Goal: Understand process/instructions: Learn how to perform a task or action

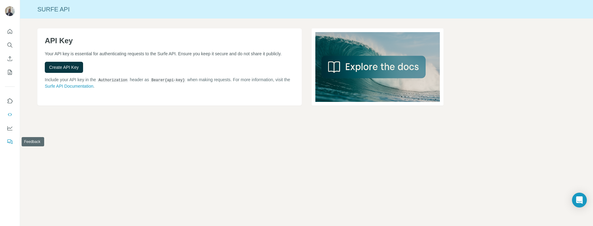
click at [10, 142] on icon "Feedback" at bounding box center [10, 142] width 6 height 6
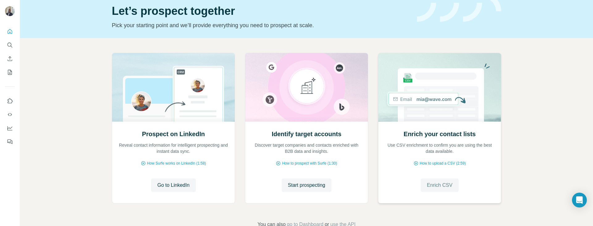
scroll to position [41, 0]
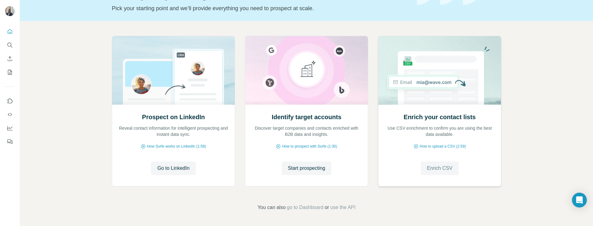
click at [430, 163] on button "Enrich CSV" at bounding box center [440, 169] width 38 height 14
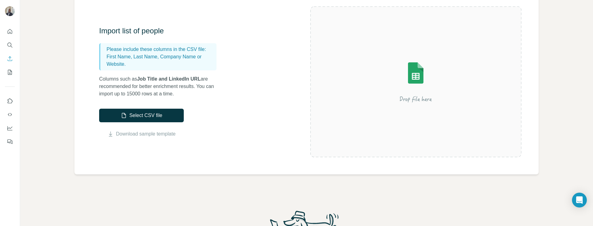
scroll to position [182, 0]
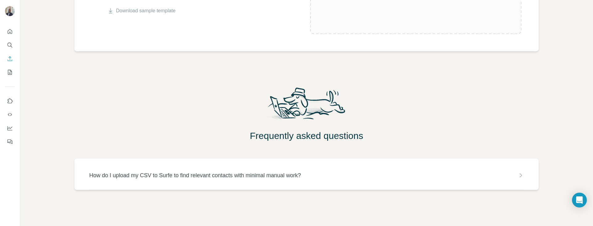
click at [463, 167] on div "How do I upload my CSV to Surfe to find relevant contacts with minimal manual w…" at bounding box center [306, 174] width 435 height 31
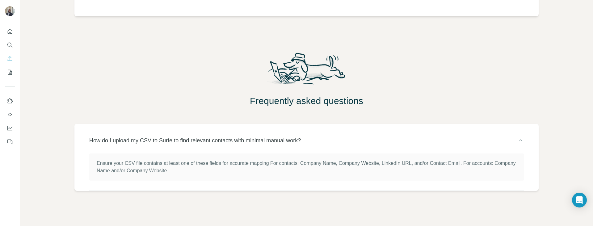
scroll to position [218, 0]
click at [14, 129] on button "Dashboard" at bounding box center [10, 128] width 10 height 11
